Goal: Task Accomplishment & Management: Manage account settings

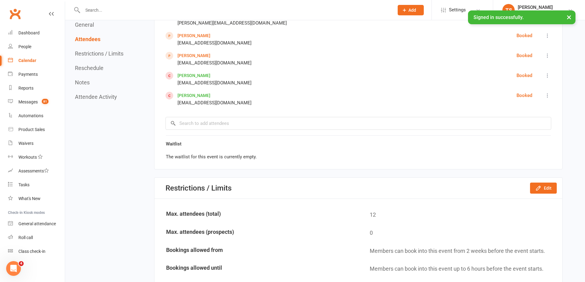
click at [95, 11] on input "text" at bounding box center [235, 10] width 309 height 9
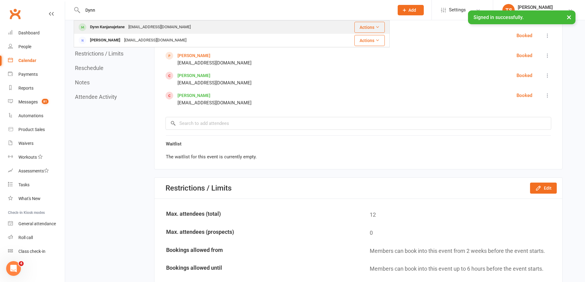
type input "Dynn"
click at [117, 27] on div "Dynn Kanjanajetane" at bounding box center [107, 27] width 38 height 9
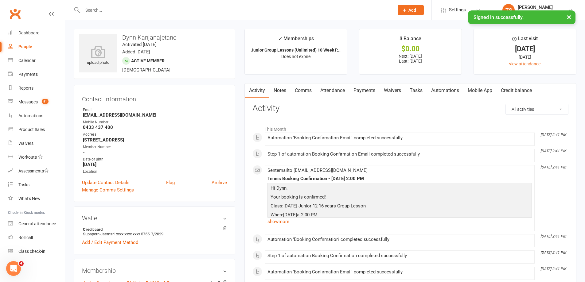
click at [363, 89] on link "Payments" at bounding box center [364, 91] width 30 height 14
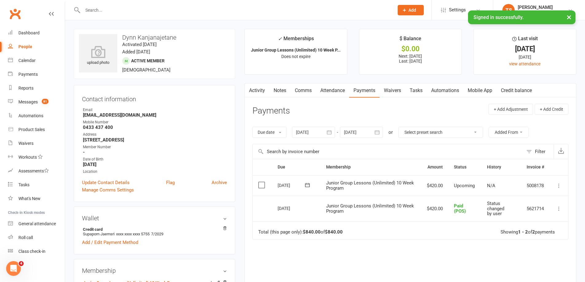
click at [337, 88] on link "Attendance" at bounding box center [332, 91] width 33 height 14
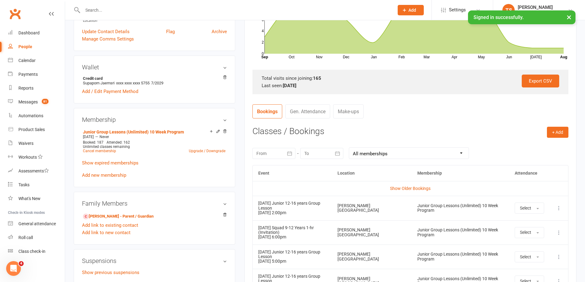
scroll to position [215, 0]
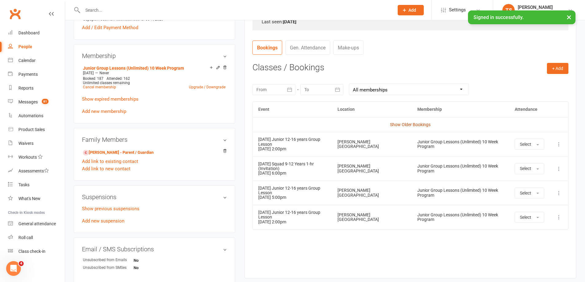
click at [410, 125] on link "Show Older Bookings" at bounding box center [410, 124] width 41 height 5
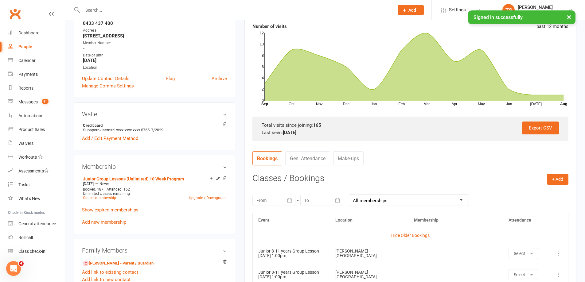
scroll to position [0, 0]
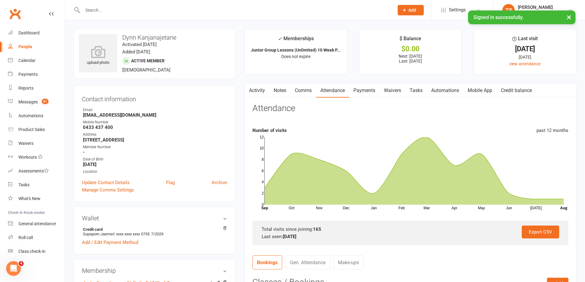
click at [362, 92] on link "Payments" at bounding box center [364, 91] width 30 height 14
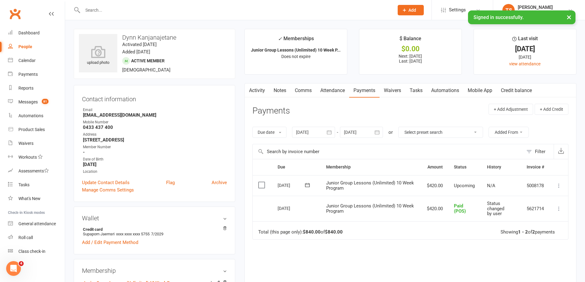
click at [559, 184] on icon at bounding box center [559, 186] width 6 height 6
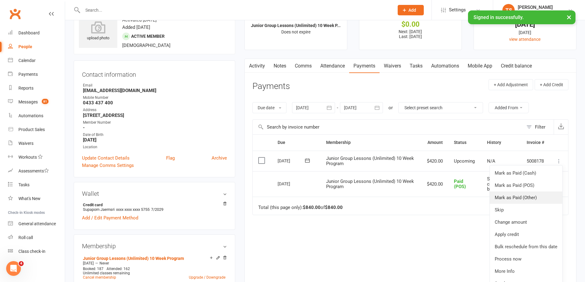
scroll to position [31, 0]
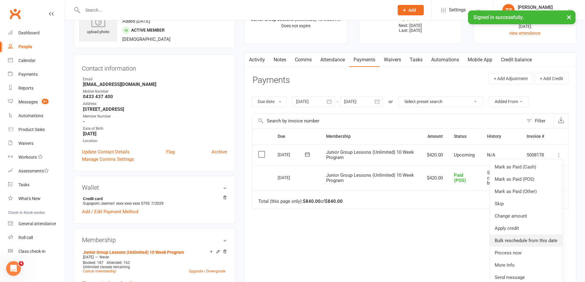
click at [529, 242] on link "Bulk reschedule from this date" at bounding box center [526, 241] width 73 height 12
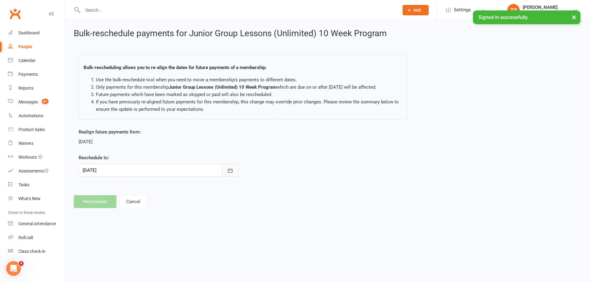
click at [231, 169] on icon "button" at bounding box center [230, 171] width 6 height 6
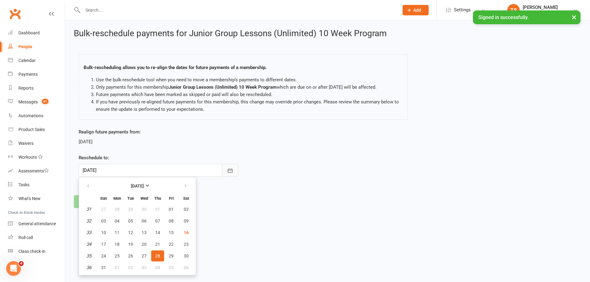
click at [227, 172] on icon "button" at bounding box center [230, 171] width 6 height 6
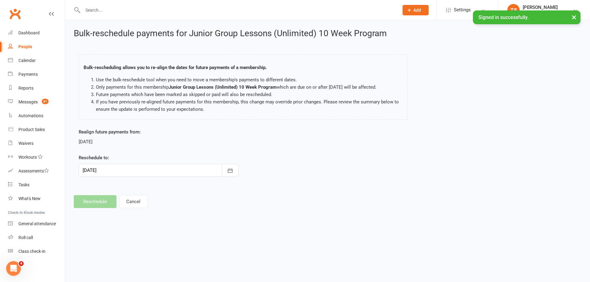
click at [109, 171] on div at bounding box center [159, 170] width 160 height 13
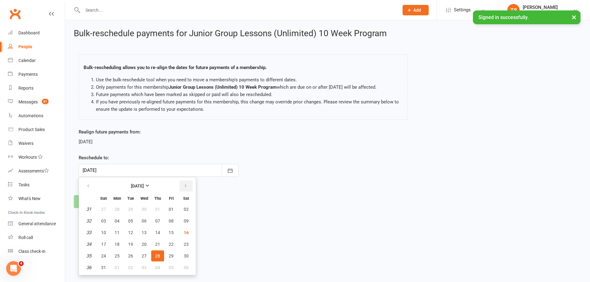
click at [182, 185] on button "button" at bounding box center [185, 186] width 13 height 11
click at [186, 233] on span "20" at bounding box center [186, 232] width 5 height 5
type input "[DATE]"
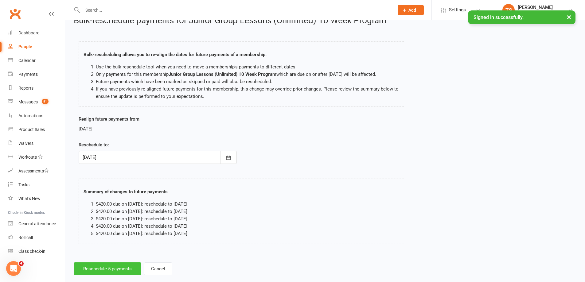
scroll to position [24, 0]
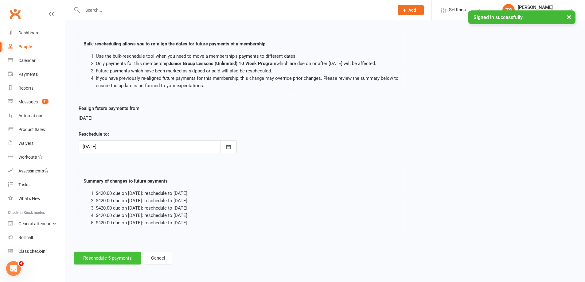
click at [104, 258] on button "Reschedule 5 payments" at bounding box center [108, 258] width 68 height 13
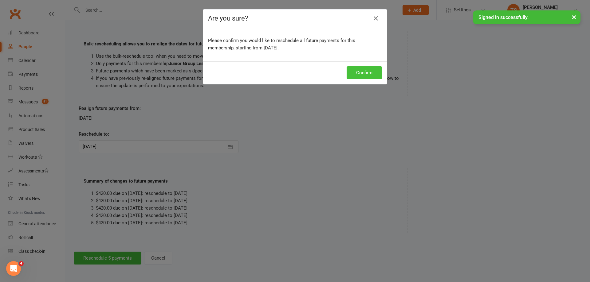
click at [351, 76] on button "Confirm" at bounding box center [364, 72] width 35 height 13
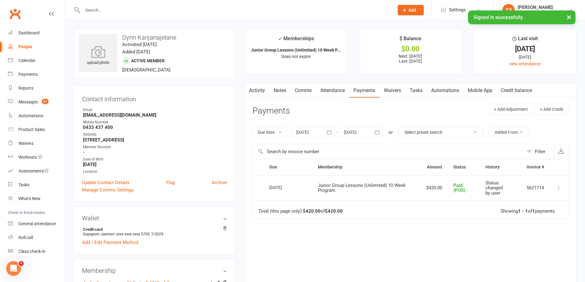
click at [355, 132] on div at bounding box center [361, 132] width 43 height 11
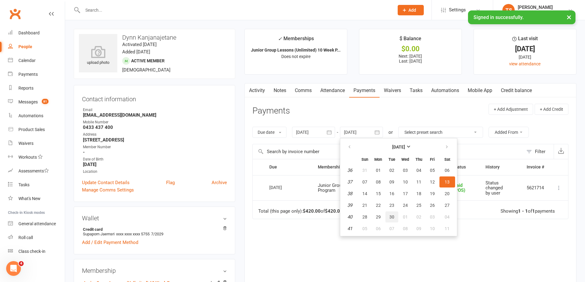
click at [392, 215] on span "30" at bounding box center [392, 217] width 5 height 5
type input "[DATE]"
